Goal: Find specific page/section: Find specific page/section

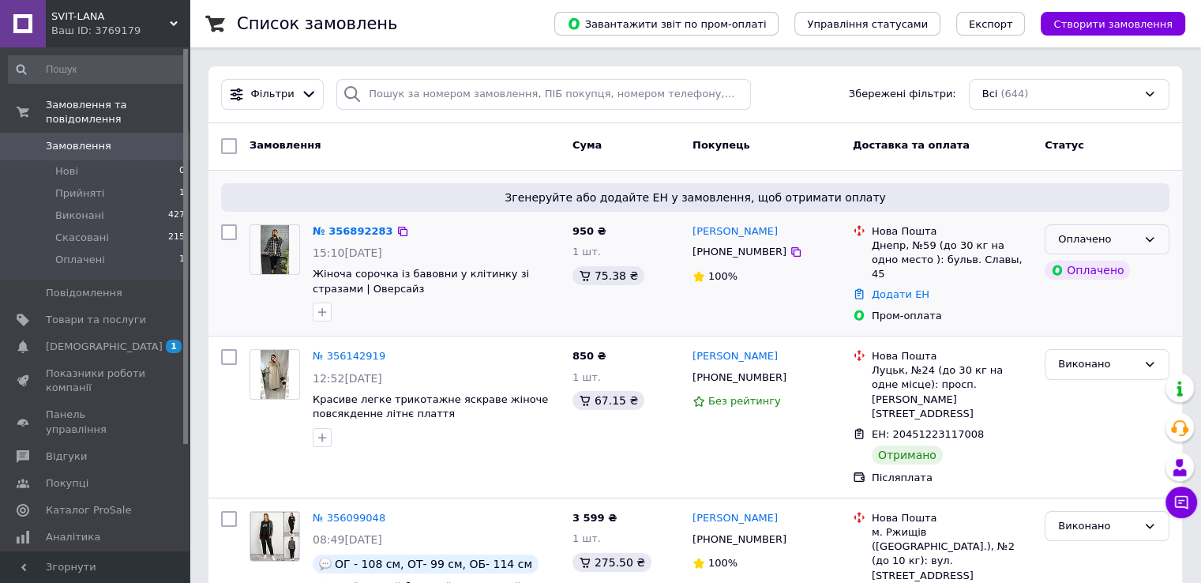
click at [1088, 238] on div "Оплачено" at bounding box center [1097, 239] width 79 height 17
click at [1086, 258] on li "Прийнято" at bounding box center [1106, 271] width 123 height 29
click at [128, 313] on span "Товари та послуги" at bounding box center [96, 320] width 100 height 14
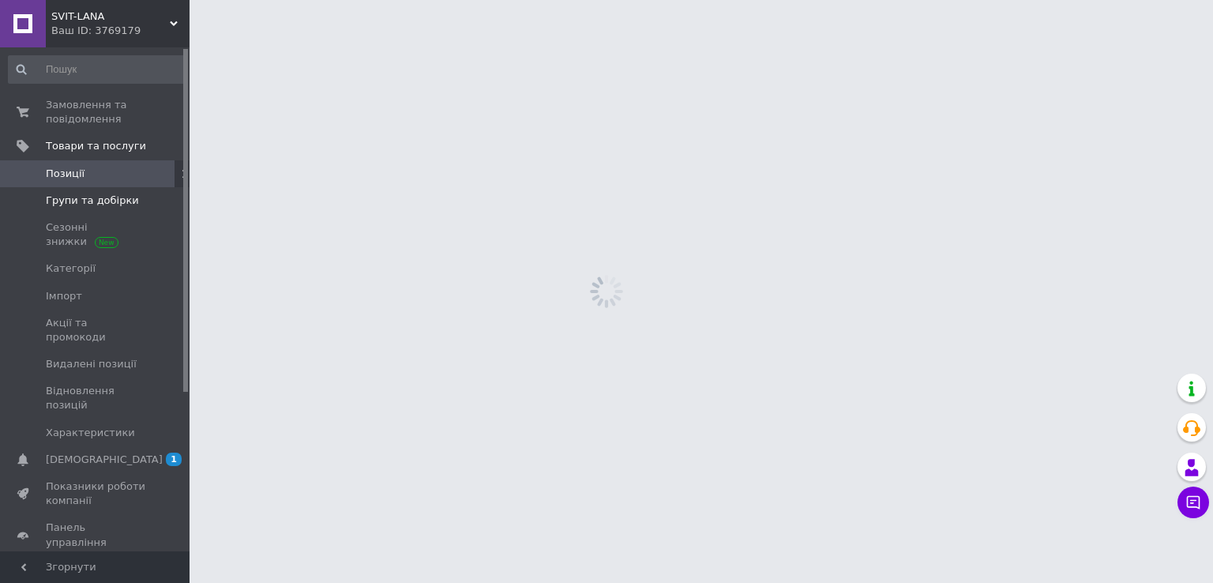
click at [107, 192] on link "Групи та добірки" at bounding box center [97, 200] width 194 height 27
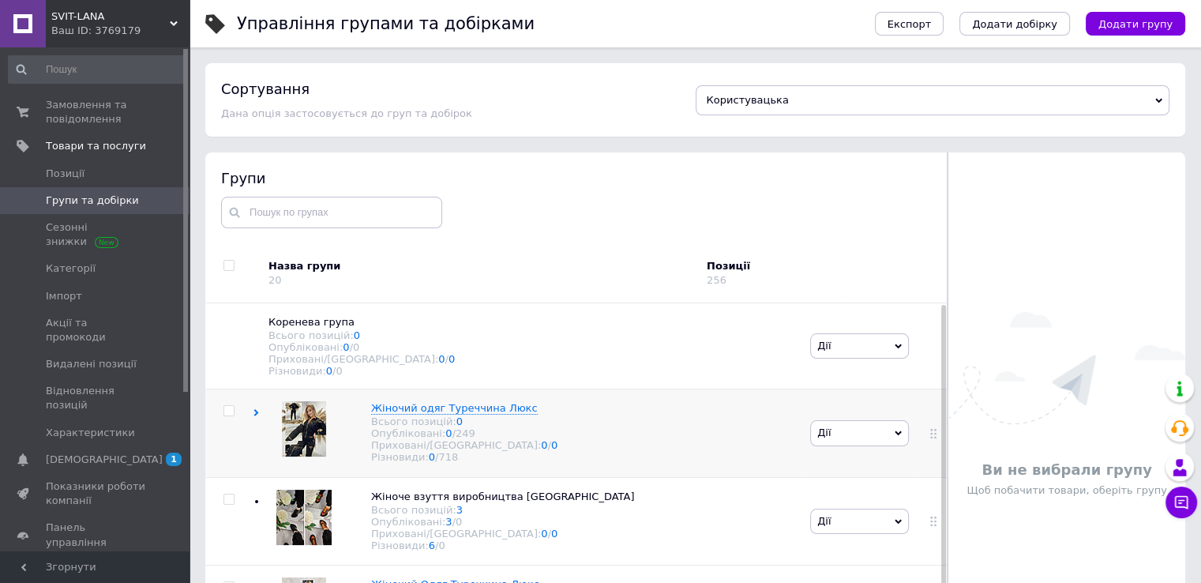
click at [256, 416] on icon at bounding box center [256, 412] width 7 height 7
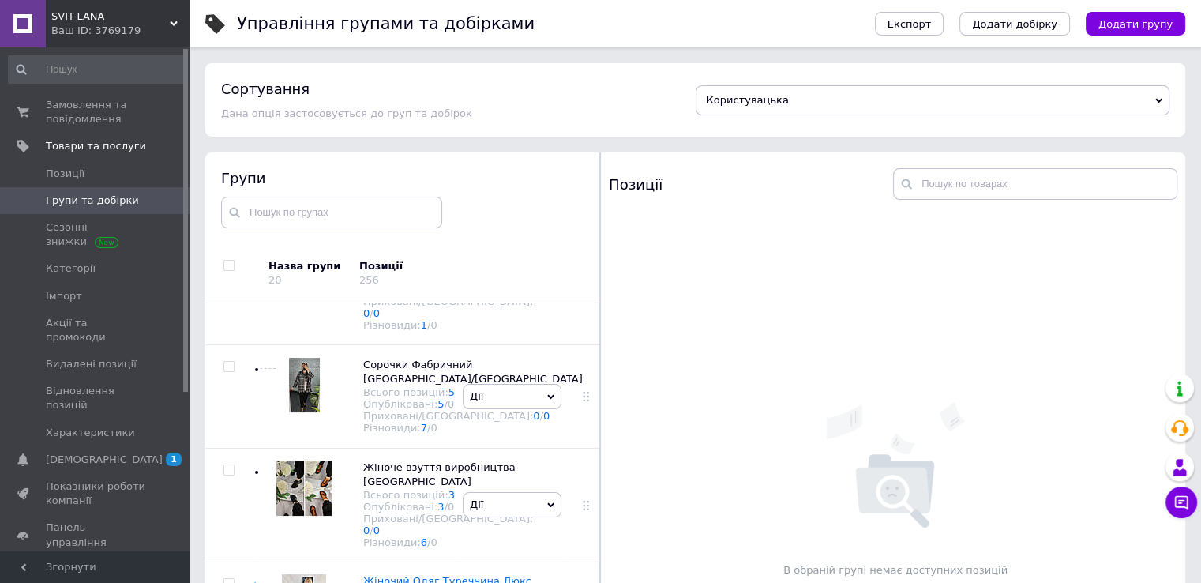
scroll to position [2589, 0]
click at [253, 582] on icon at bounding box center [256, 585] width 7 height 7
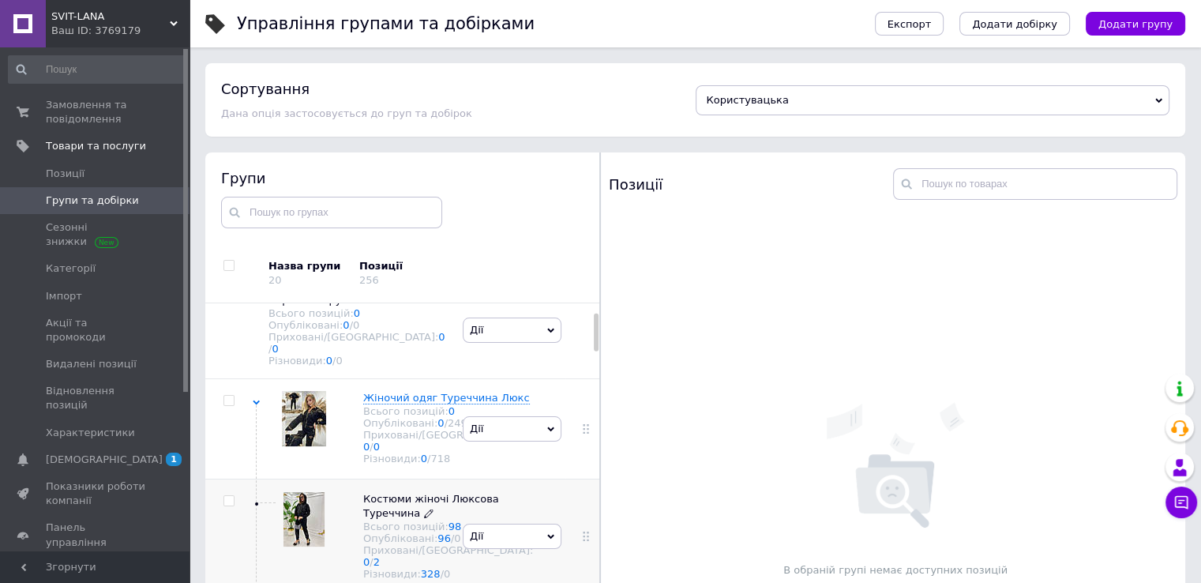
scroll to position [0, 0]
